Goal: Information Seeking & Learning: Compare options

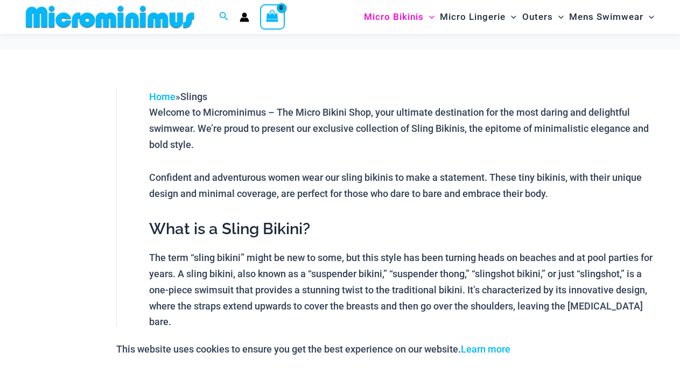
scroll to position [621, 0]
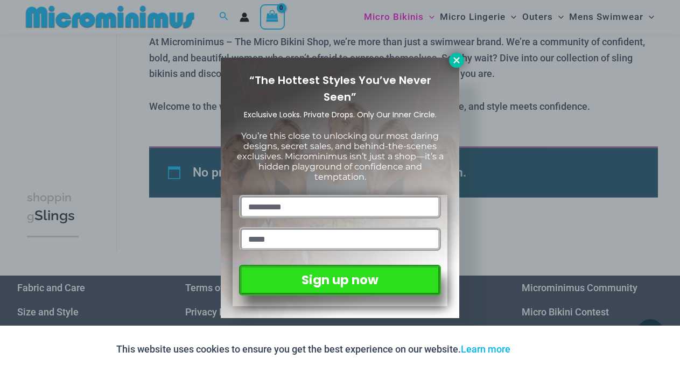
click at [452, 59] on icon at bounding box center [457, 60] width 10 height 10
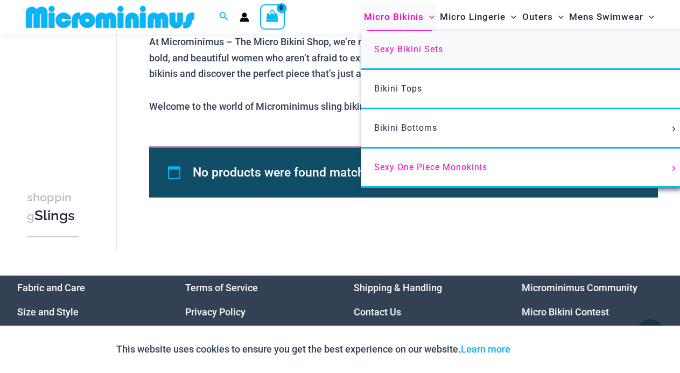
click at [415, 47] on span "Sexy Bikini Sets" at bounding box center [408, 49] width 69 height 10
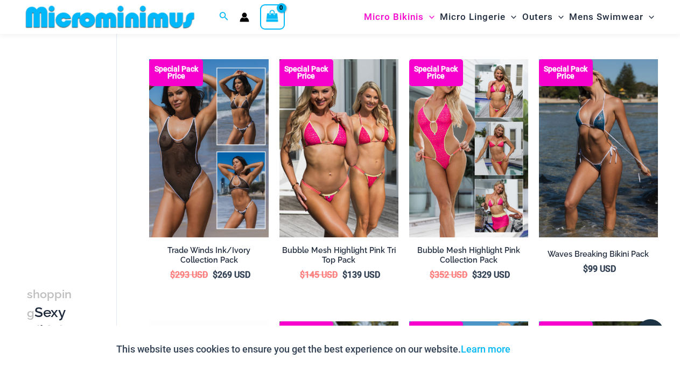
scroll to position [340, 0]
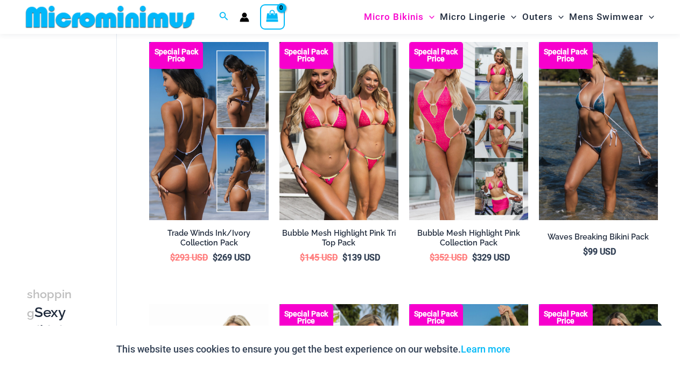
click at [192, 139] on img at bounding box center [208, 131] width 119 height 179
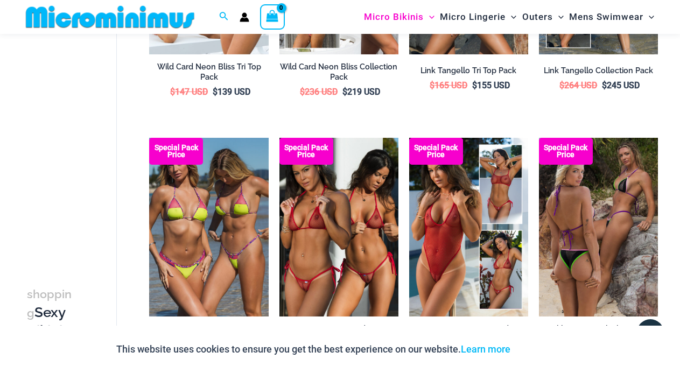
scroll to position [789, 0]
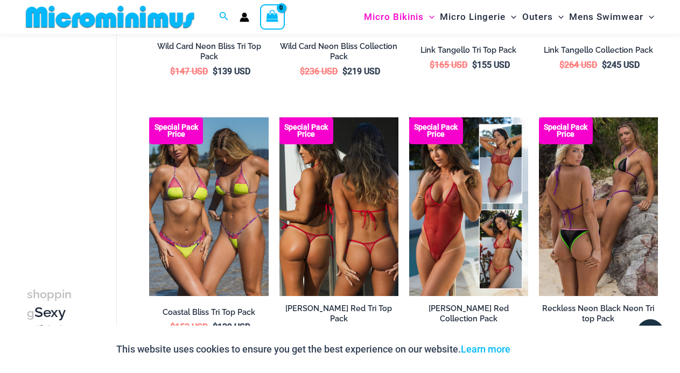
click at [354, 211] on img at bounding box center [338, 206] width 119 height 179
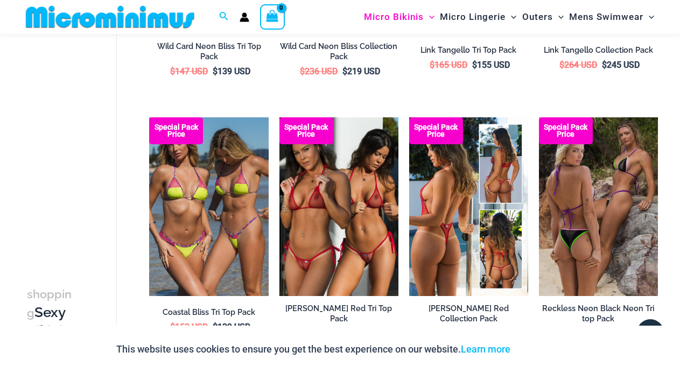
click at [449, 253] on img at bounding box center [468, 206] width 119 height 179
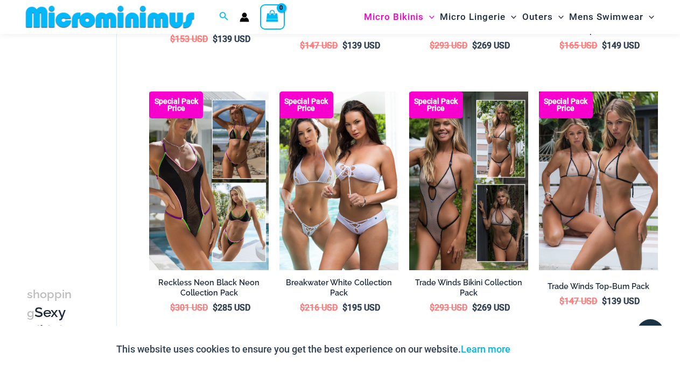
scroll to position [1087, 0]
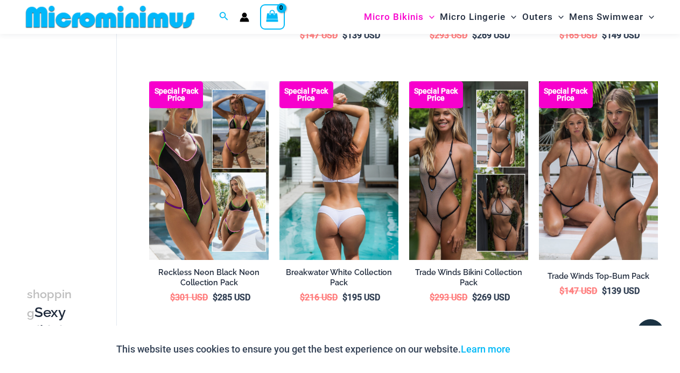
click at [336, 185] on img at bounding box center [338, 170] width 119 height 179
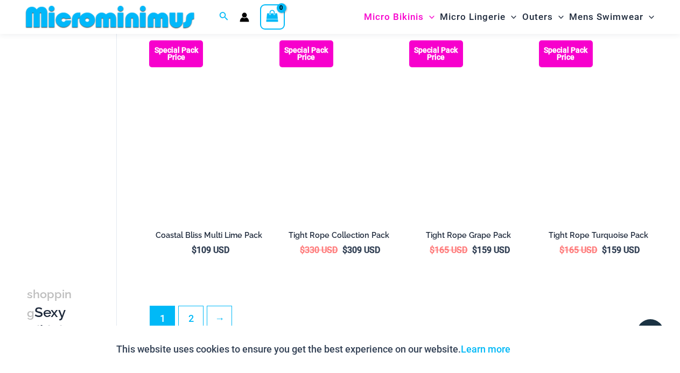
scroll to position [1946, 0]
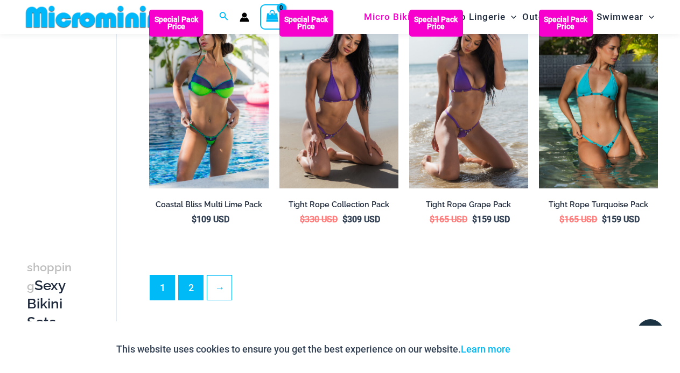
click at [183, 276] on link "2" at bounding box center [191, 288] width 24 height 24
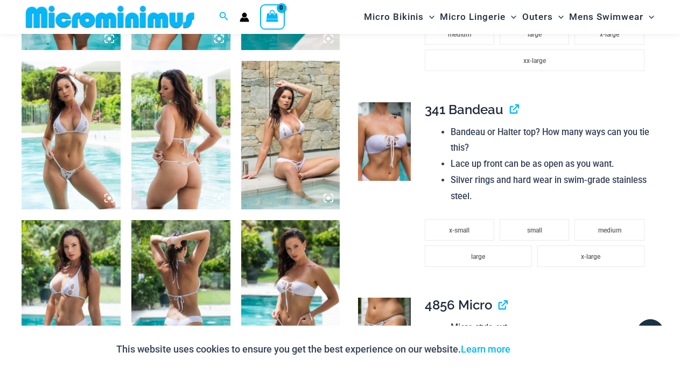
click at [380, 169] on img at bounding box center [384, 141] width 52 height 79
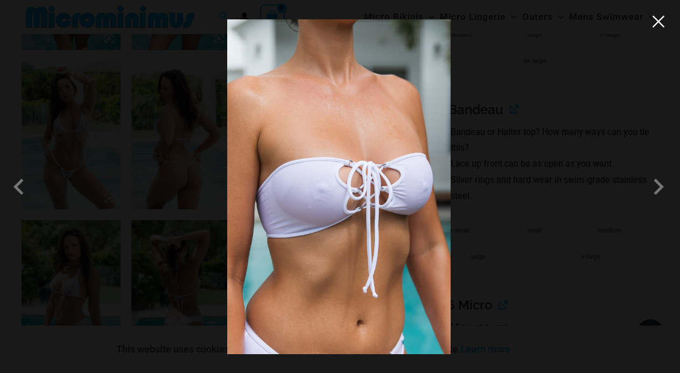
click at [658, 25] on button "Close" at bounding box center [658, 21] width 16 height 16
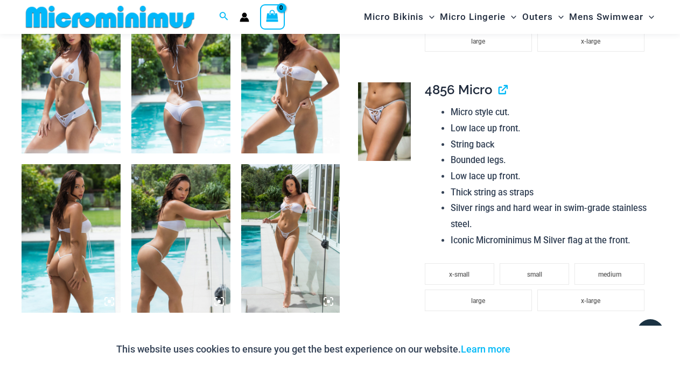
scroll to position [902, 0]
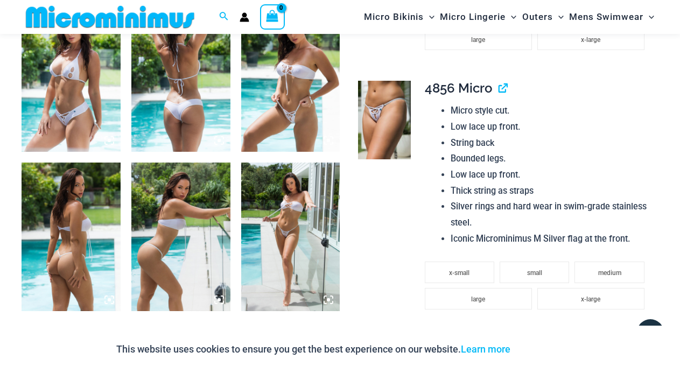
click at [285, 222] on img at bounding box center [290, 237] width 99 height 149
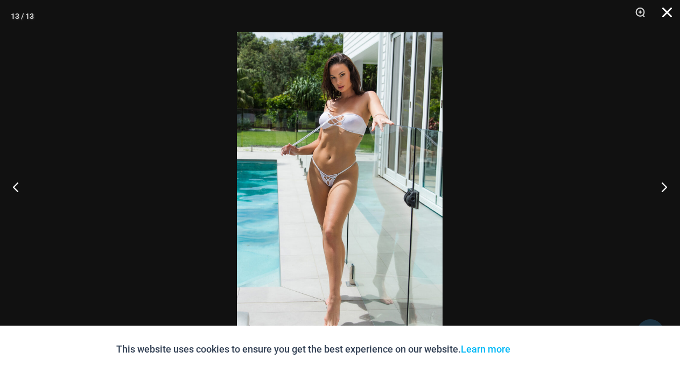
click at [665, 13] on button "Close" at bounding box center [663, 16] width 27 height 32
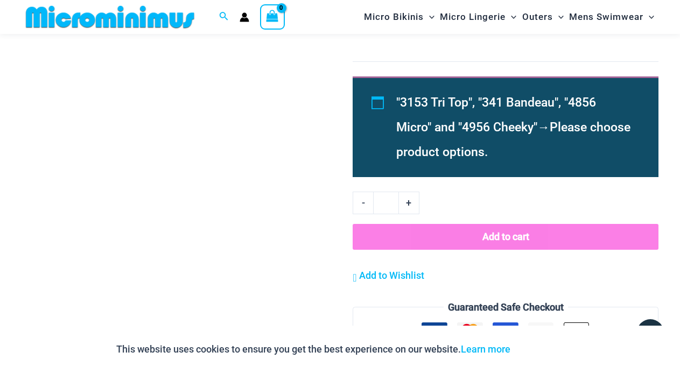
scroll to position [1524, 0]
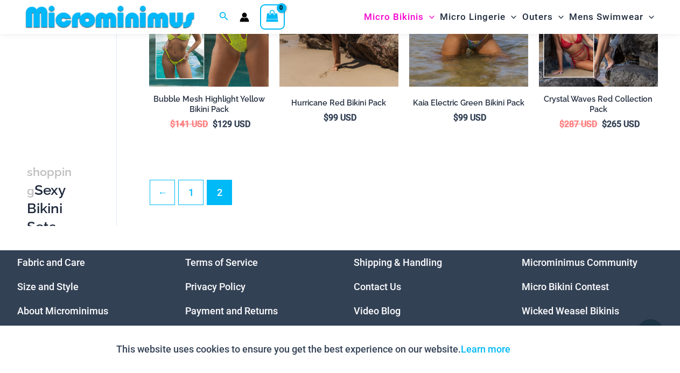
scroll to position [441, 0]
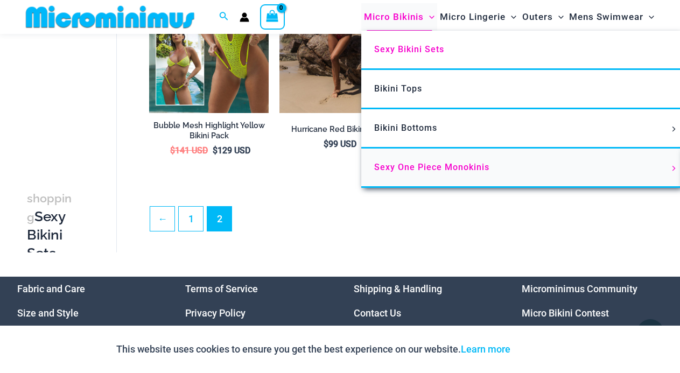
click at [403, 167] on span "Sexy One Piece Monokinis" at bounding box center [431, 167] width 115 height 10
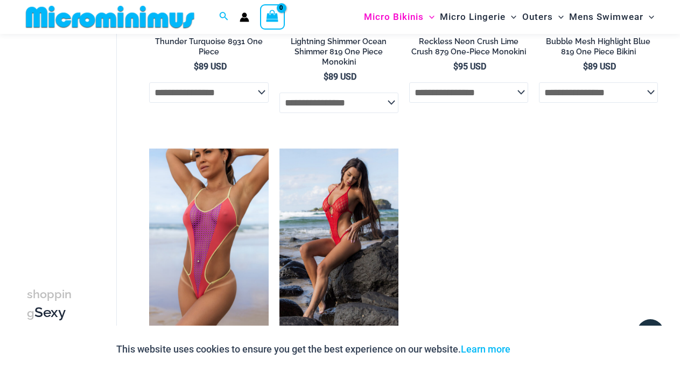
scroll to position [1422, 0]
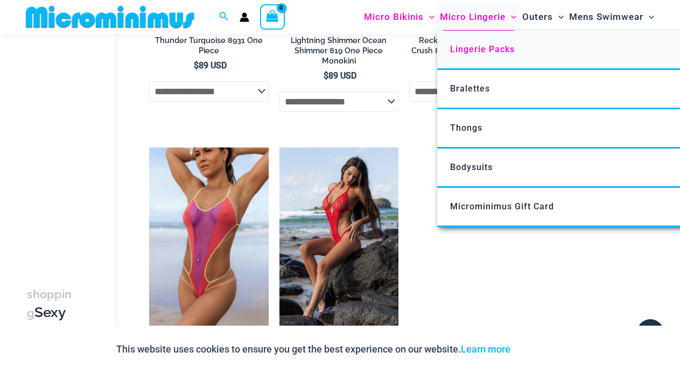
click at [470, 48] on span "Lingerie Packs" at bounding box center [482, 49] width 65 height 10
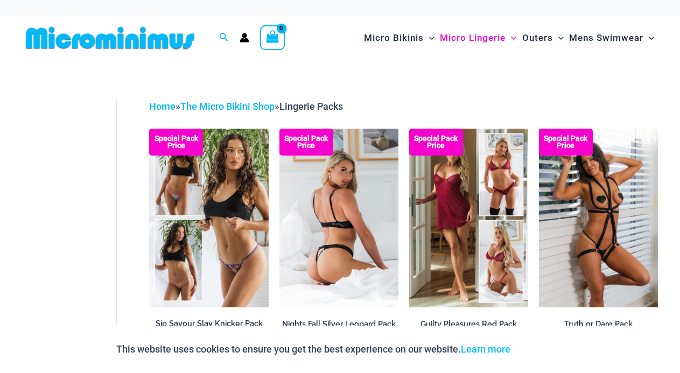
click at [353, 220] on img at bounding box center [338, 218] width 119 height 179
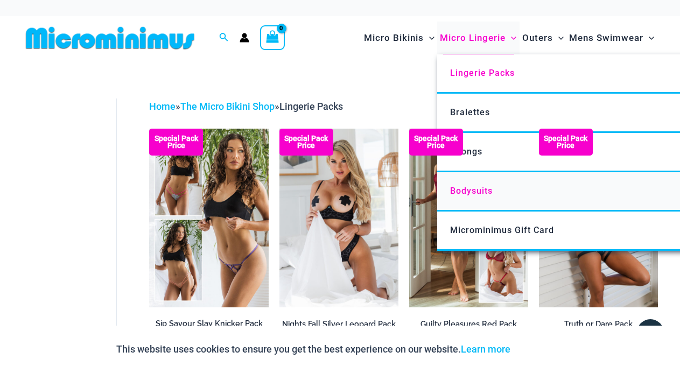
click at [472, 187] on span "Bodysuits" at bounding box center [471, 191] width 43 height 10
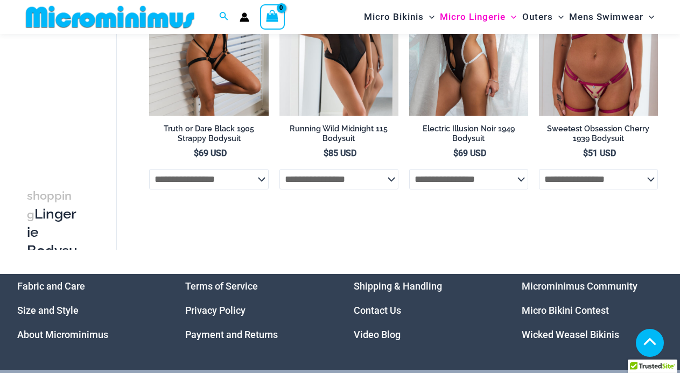
scroll to position [183, 0]
